Goal: Task Accomplishment & Management: Use online tool/utility

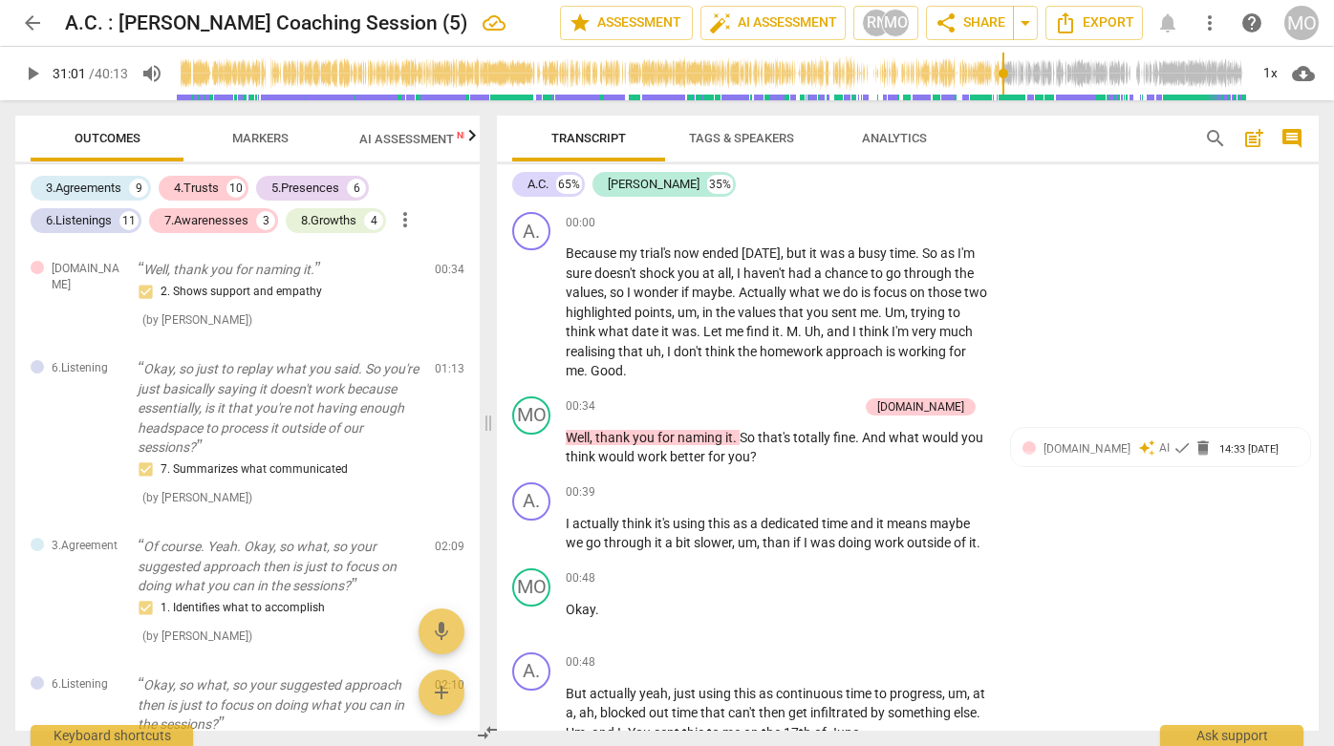
scroll to position [2195, 0]
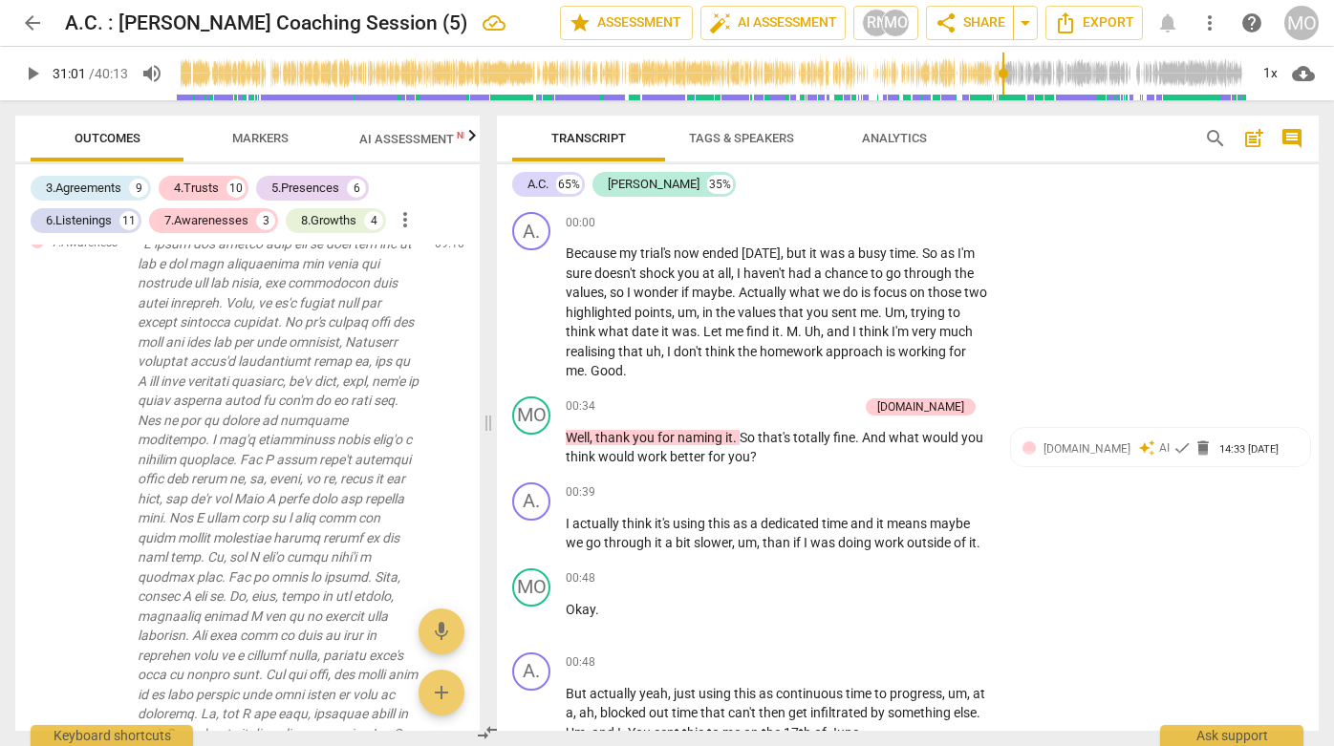
type input "1861"
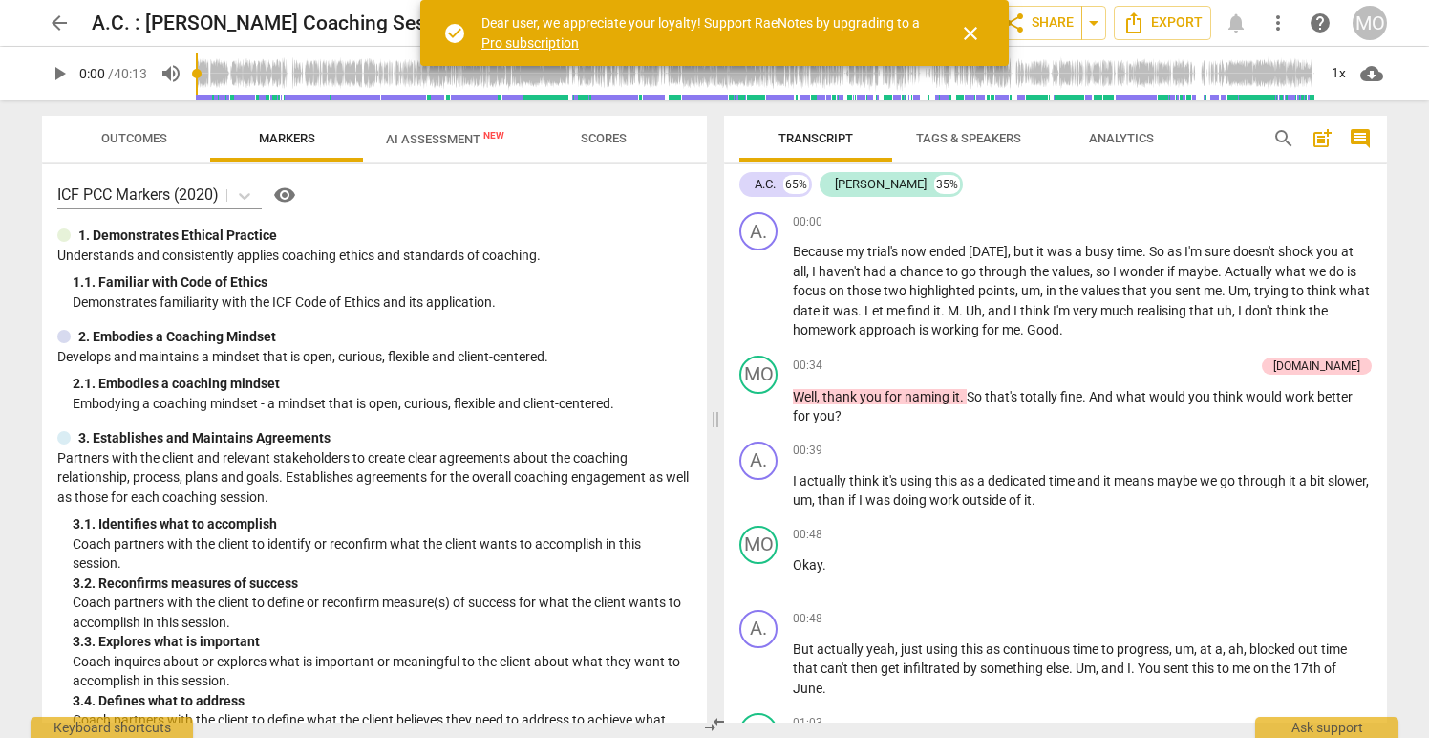
click at [972, 30] on span "close" at bounding box center [970, 33] width 23 height 23
